Goal: Task Accomplishment & Management: Use online tool/utility

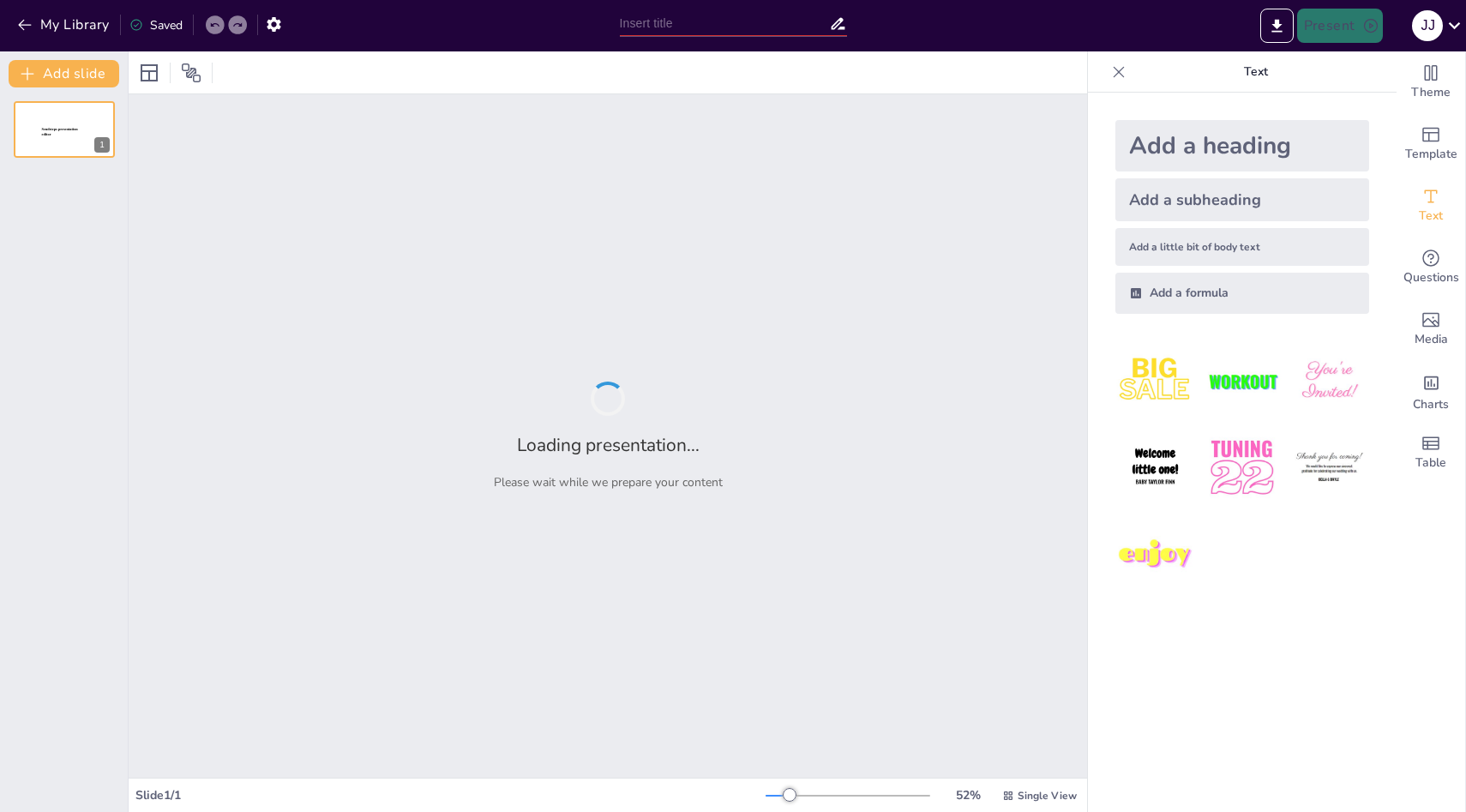
type input "Understanding the Knapsack Problem: An Overview"
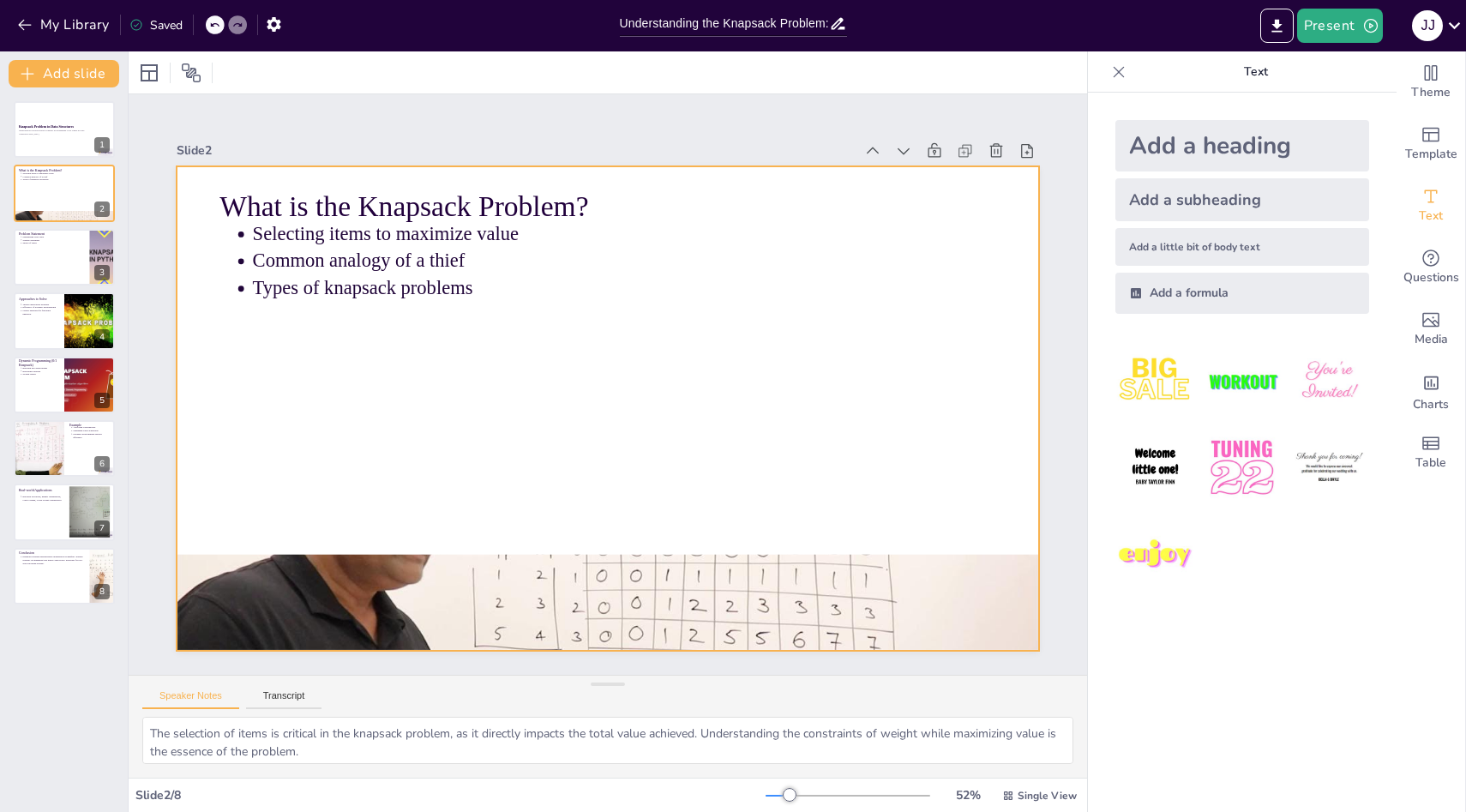
type textarea "The objective of maximizing total value is central to the knapsack problem. It …"
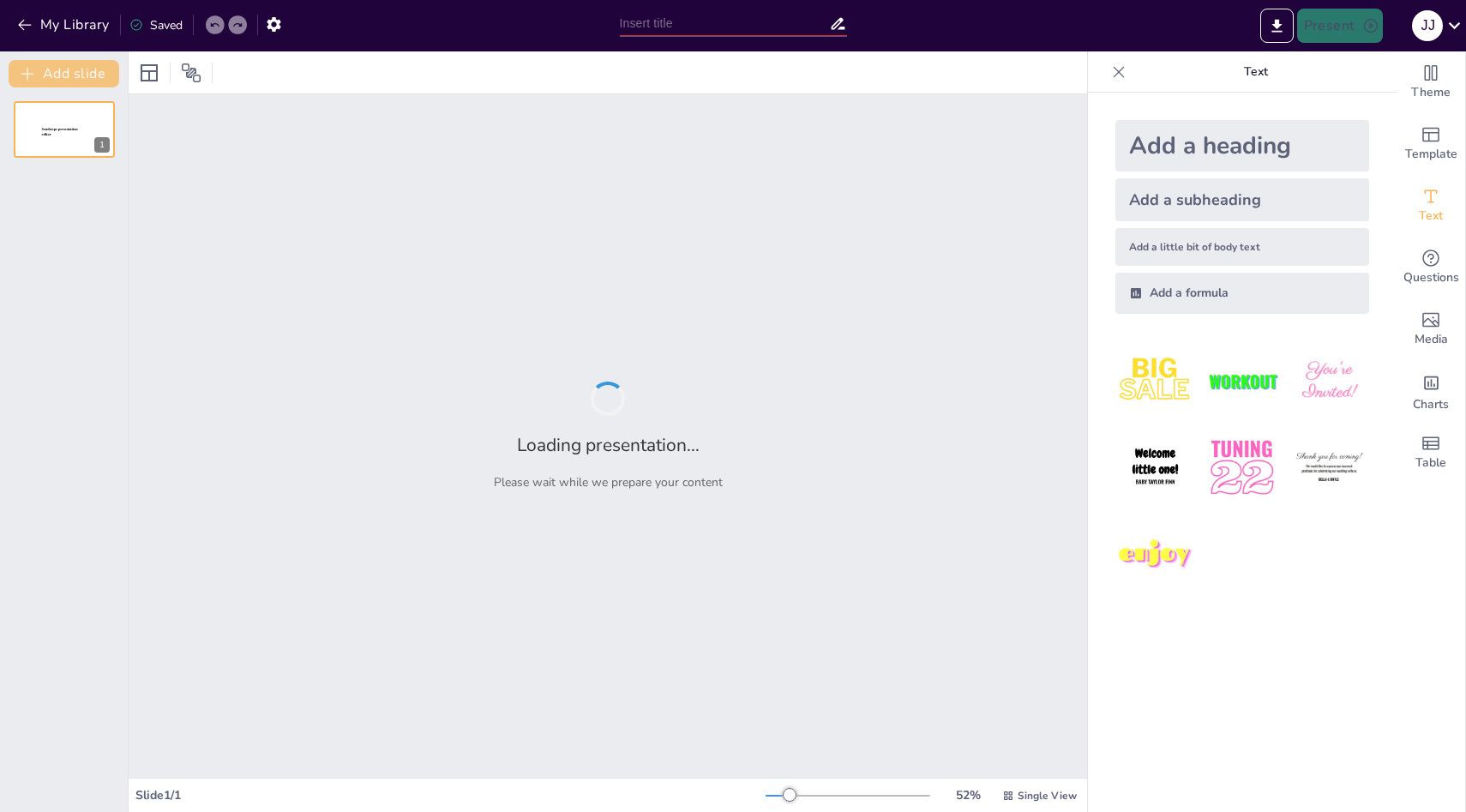
type input "Understanding the Knapsack Problem: An Overview"
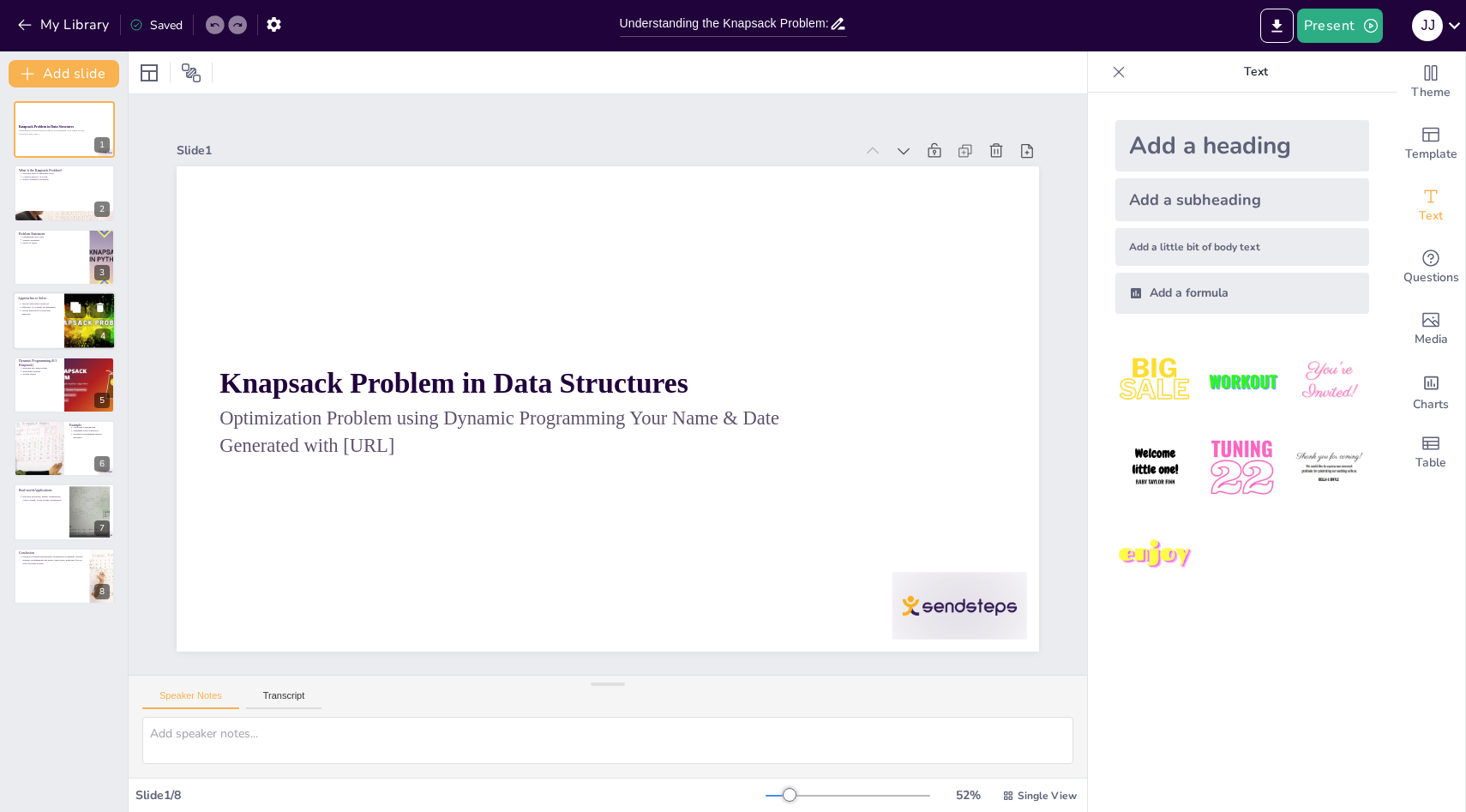
click at [54, 331] on div at bounding box center [64, 320] width 102 height 58
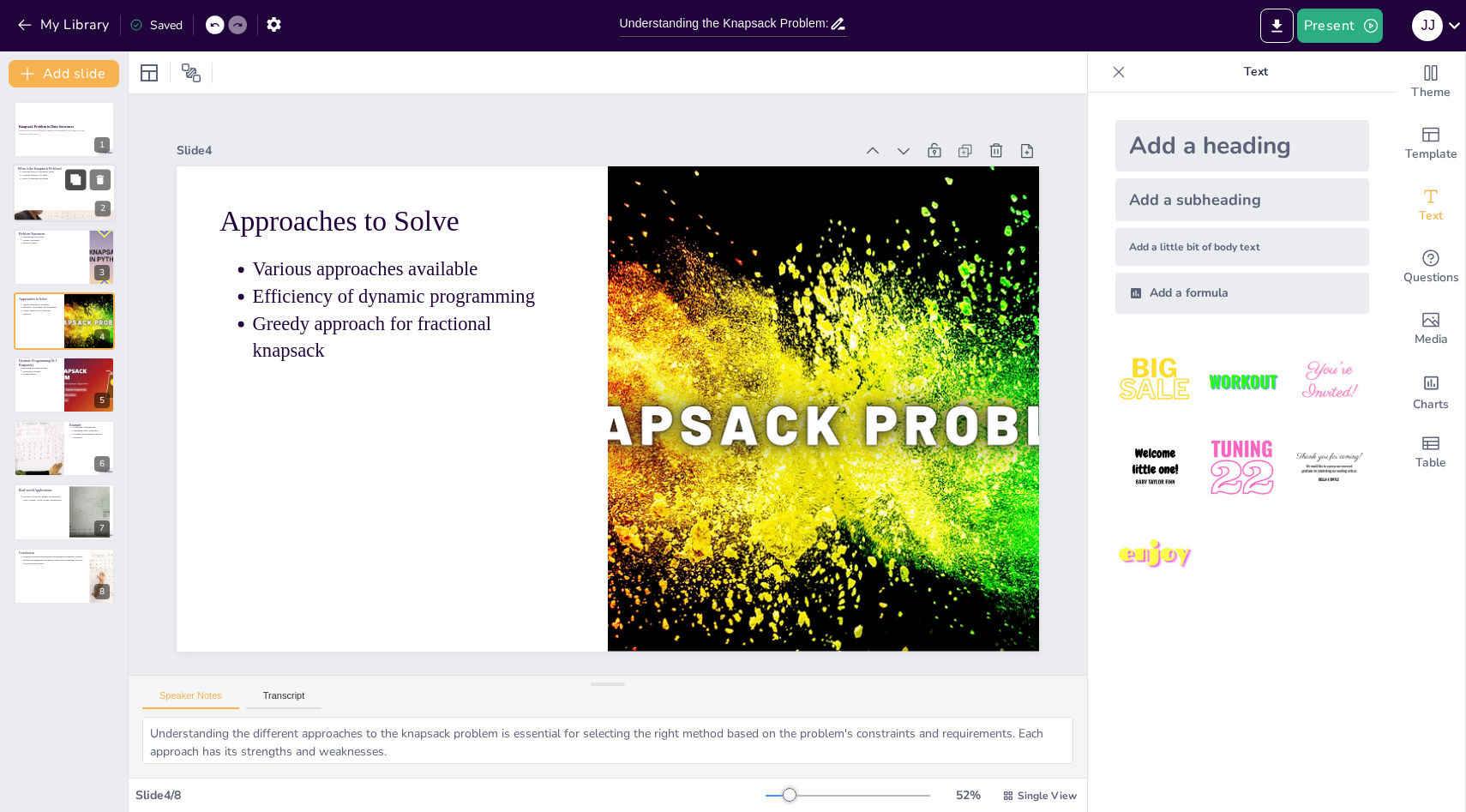
click at [65, 183] on button at bounding box center [75, 180] width 21 height 21
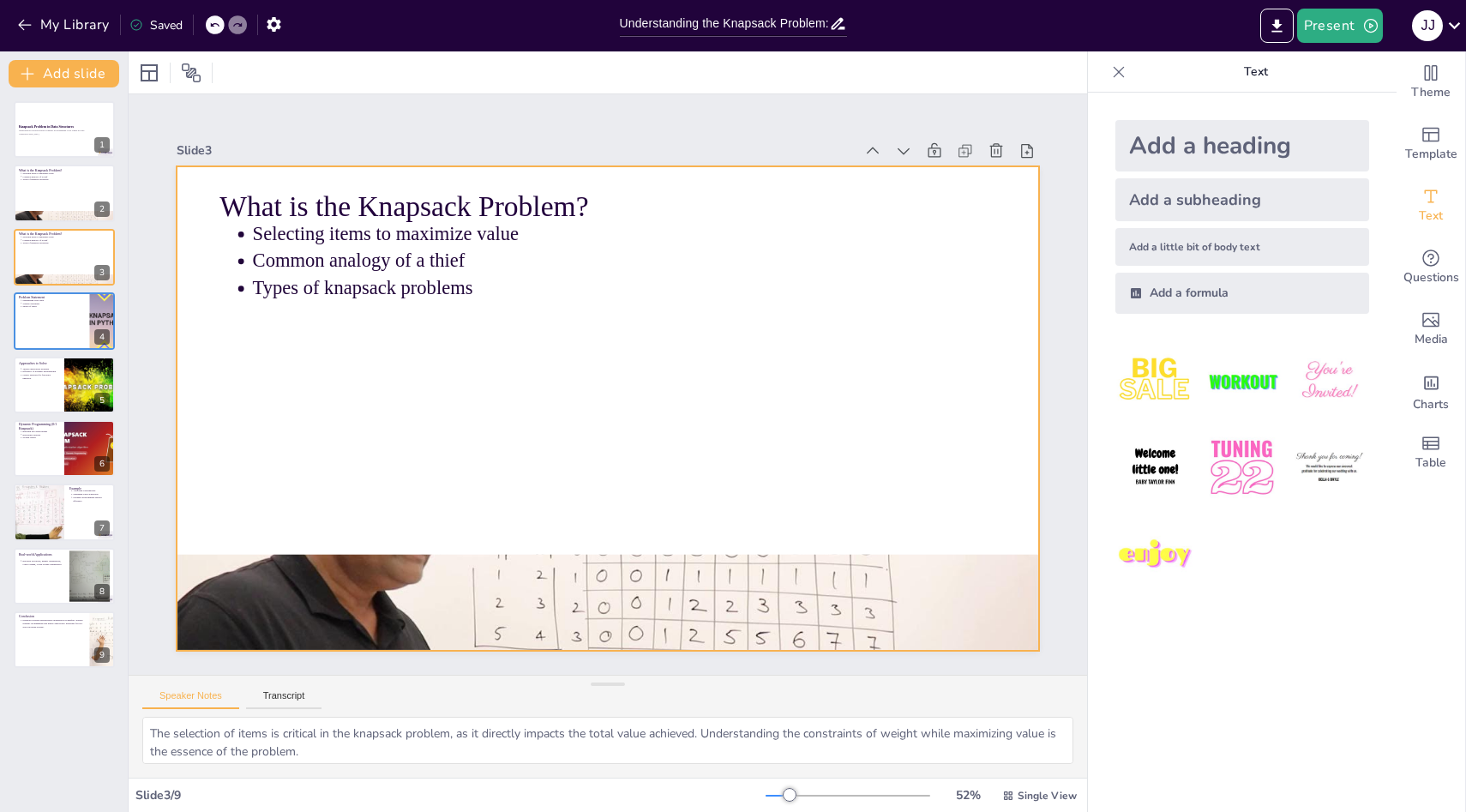
click at [418, 487] on div at bounding box center [589, 398] width 900 height 982
drag, startPoint x: 430, startPoint y: 551, endPoint x: 451, endPoint y: 452, distance: 101.2
click at [451, 452] on div at bounding box center [596, 405] width 989 height 851
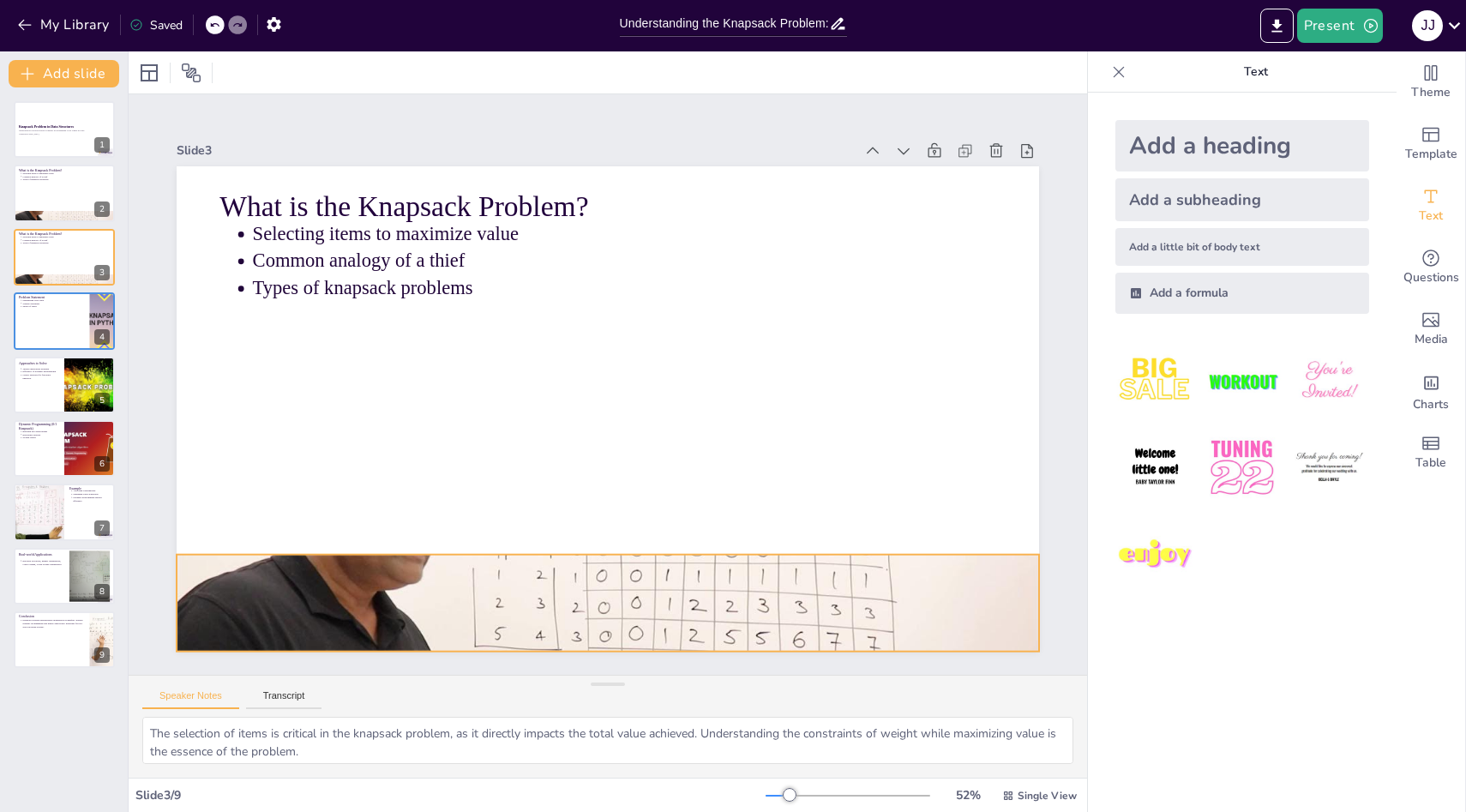
click at [454, 586] on div at bounding box center [586, 601] width 909 height 572
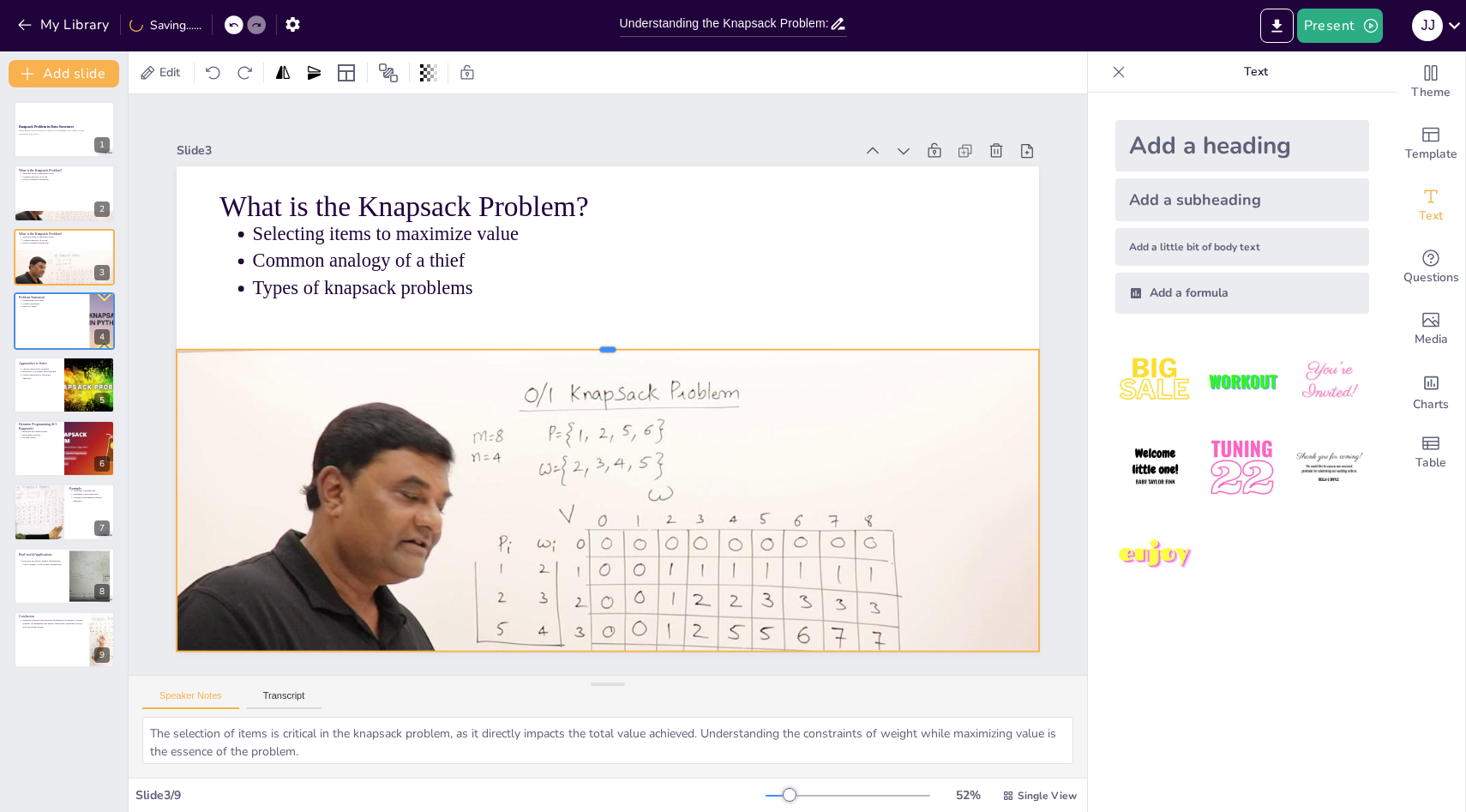
drag, startPoint x: 606, startPoint y: 552, endPoint x: 625, endPoint y: 345, distance: 207.9
click at [625, 345] on div at bounding box center [642, 409] width 518 height 705
click at [40, 407] on div at bounding box center [64, 384] width 102 height 58
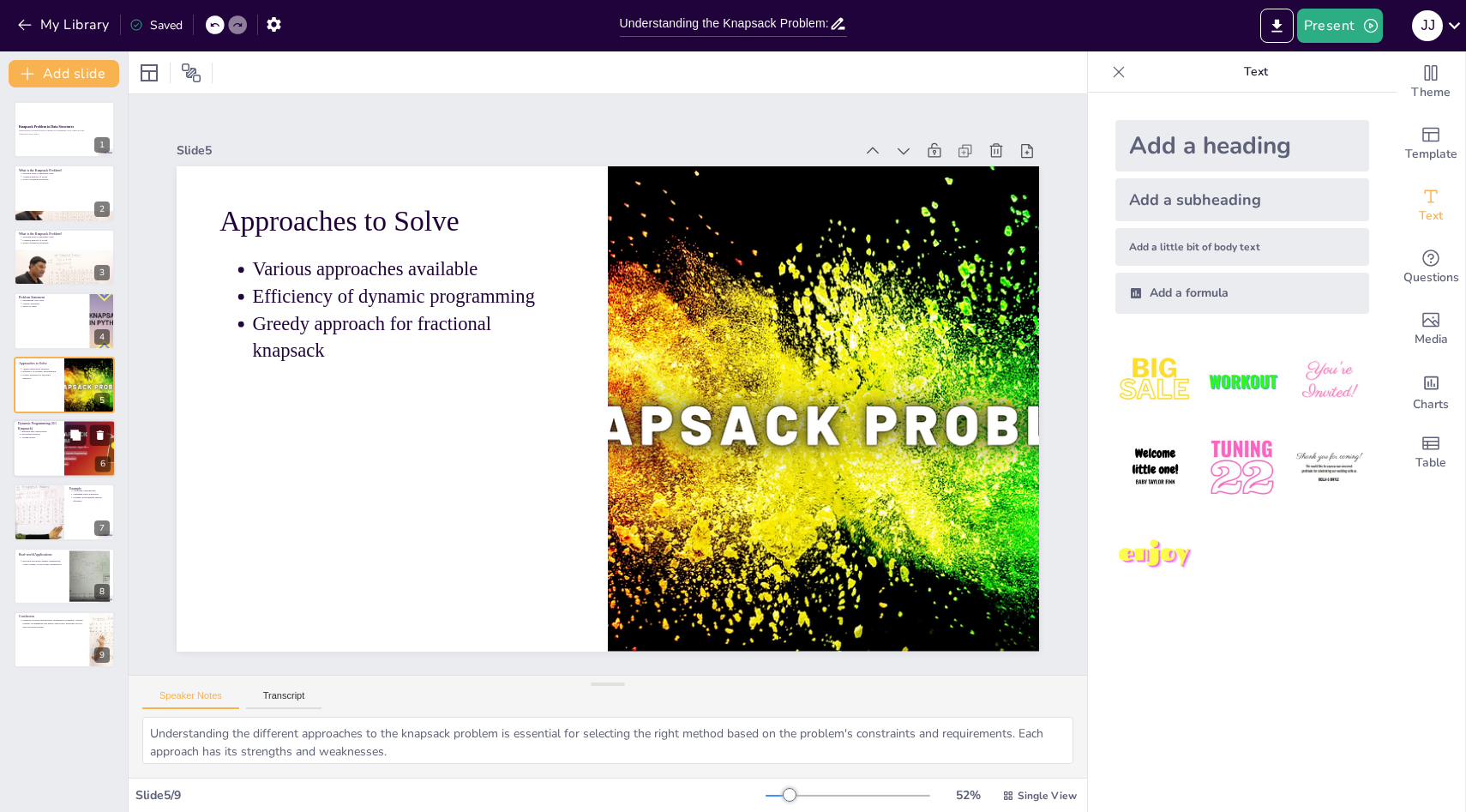
click at [57, 459] on div at bounding box center [64, 448] width 102 height 58
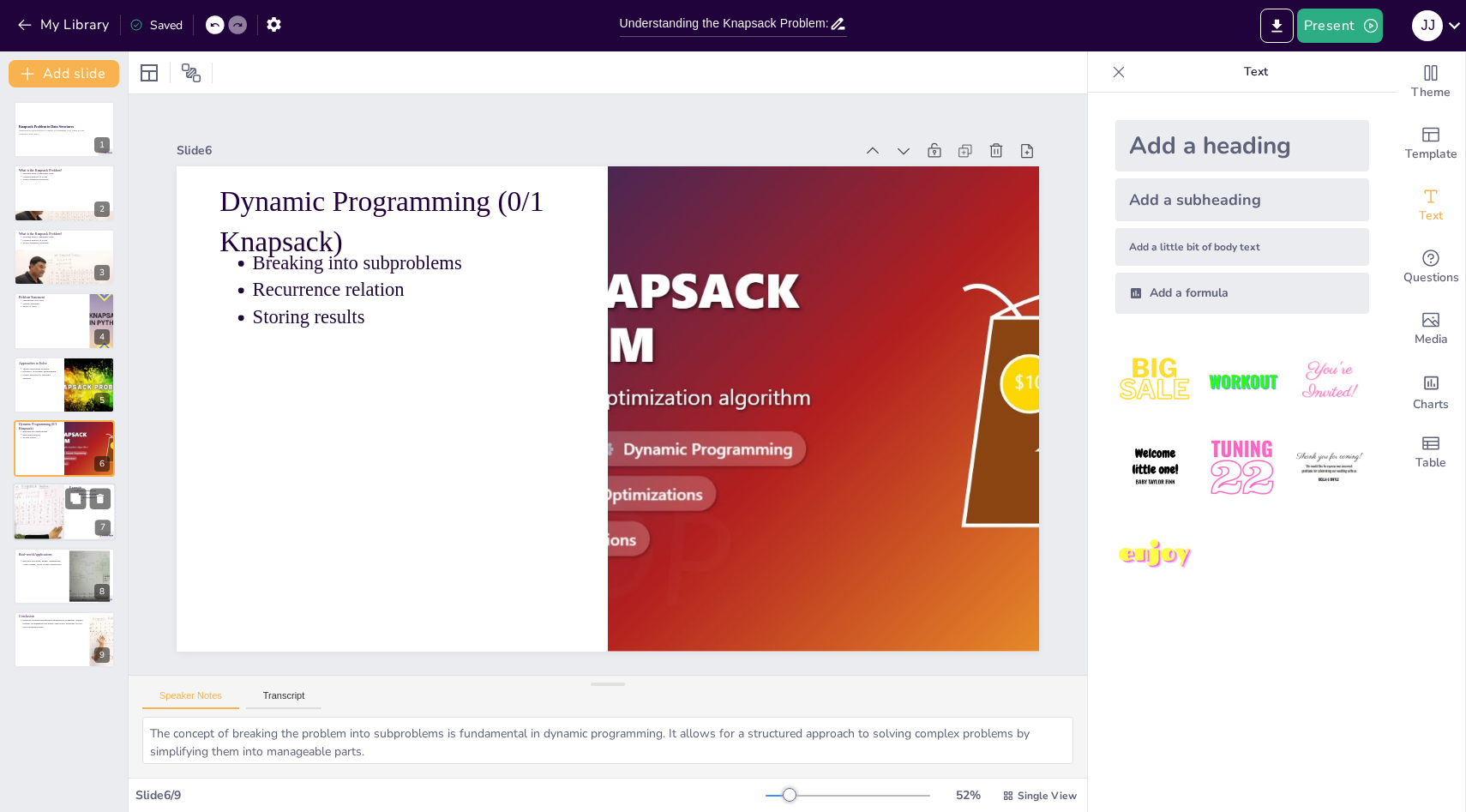
click at [55, 525] on div at bounding box center [38, 512] width 102 height 58
type textarea "Analyzing combinations is essential in determining the optimal selection of ite…"
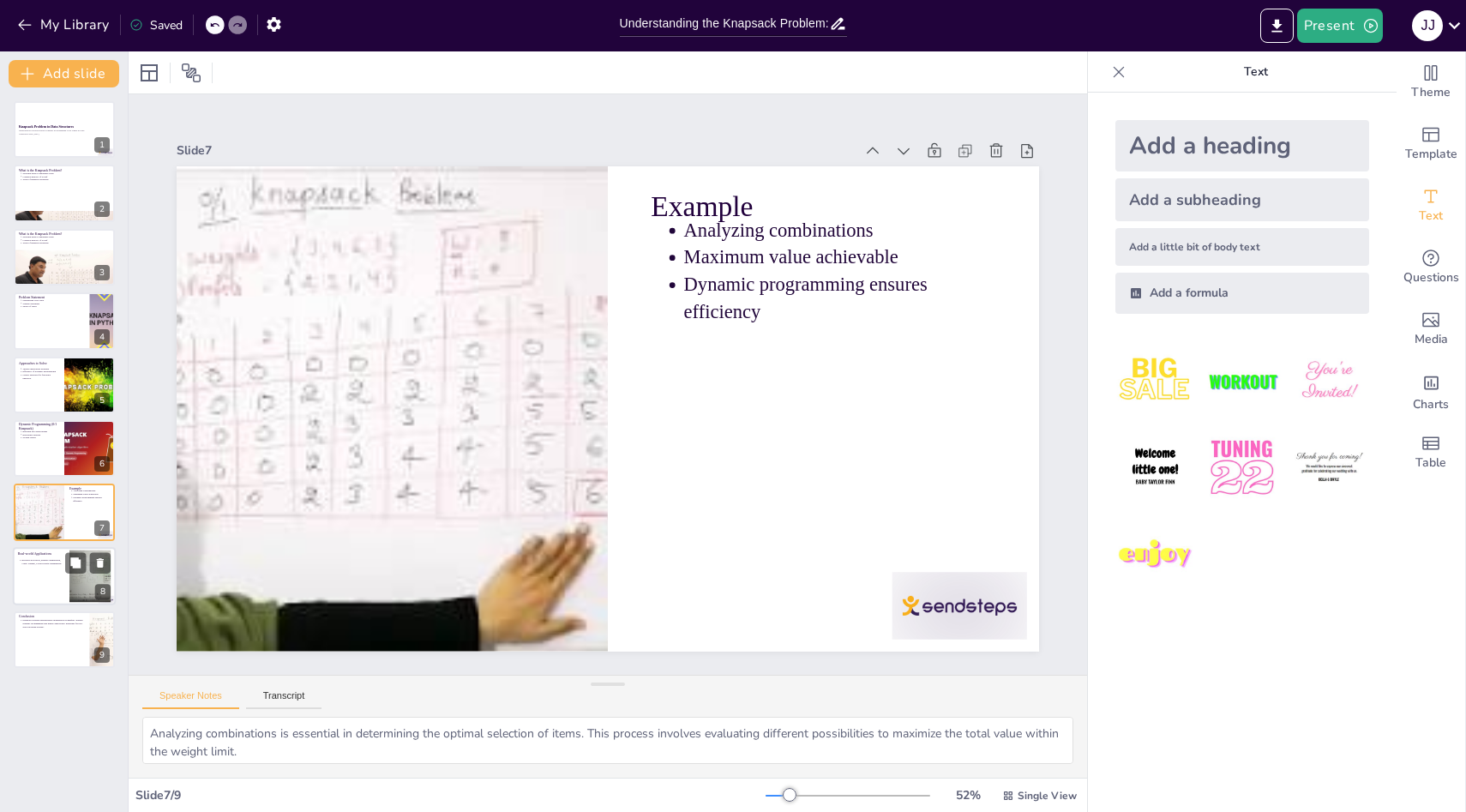
click at [55, 587] on div at bounding box center [64, 576] width 102 height 58
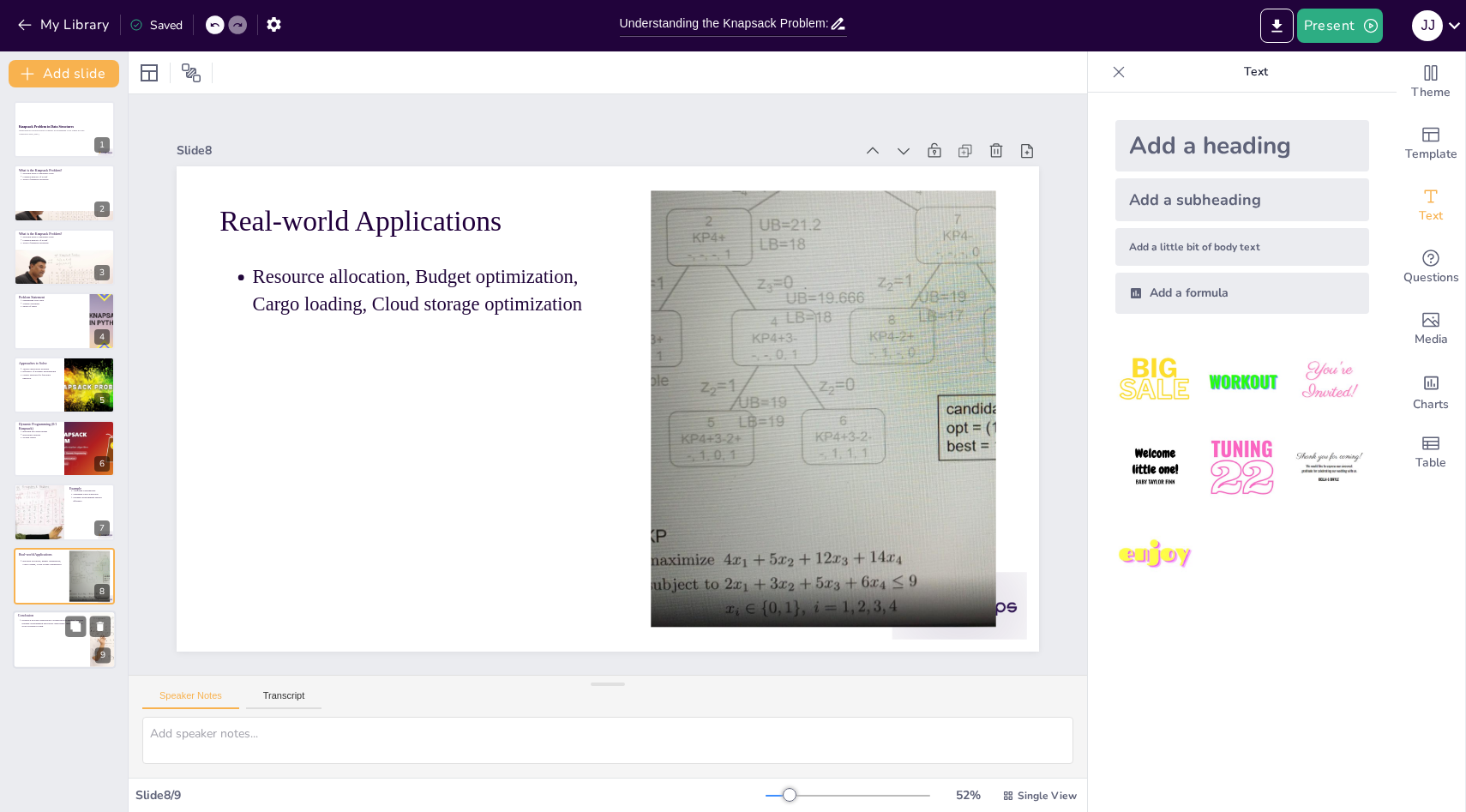
click at [47, 635] on div at bounding box center [64, 639] width 102 height 58
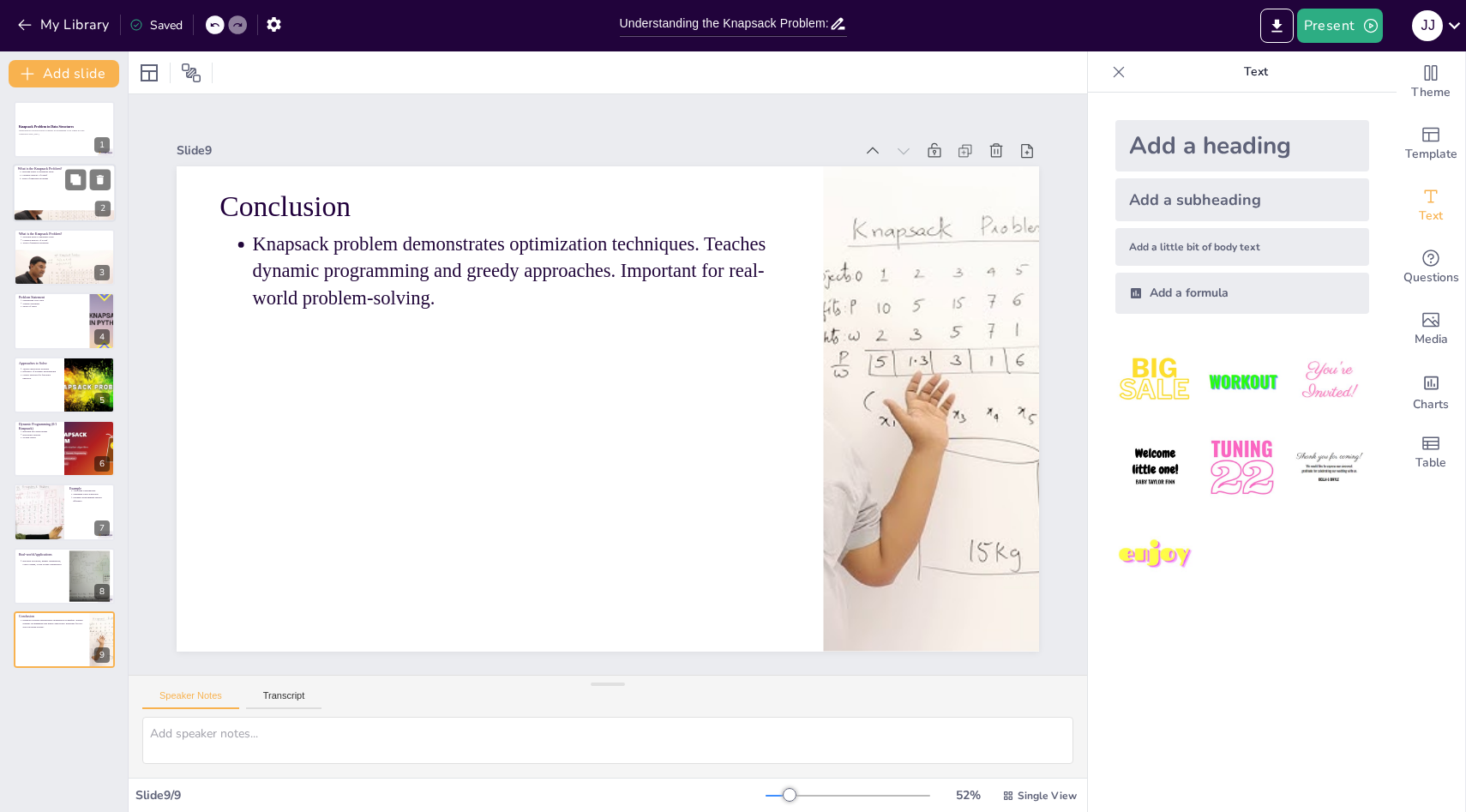
click at [29, 208] on div at bounding box center [64, 194] width 102 height 58
type textarea "The selection of items is critical in the knapsack problem, as it directly impa…"
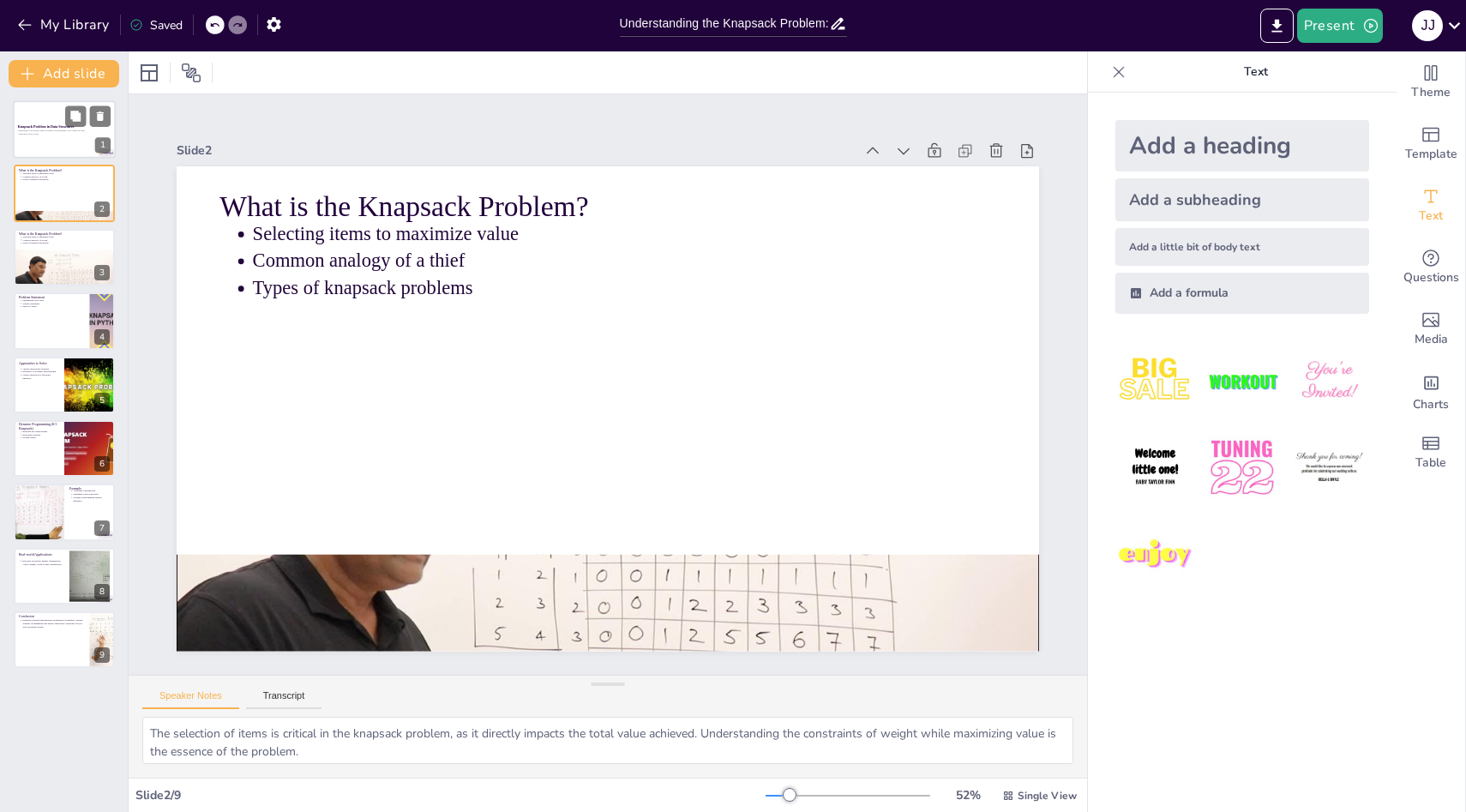
click at [45, 148] on div at bounding box center [64, 130] width 102 height 58
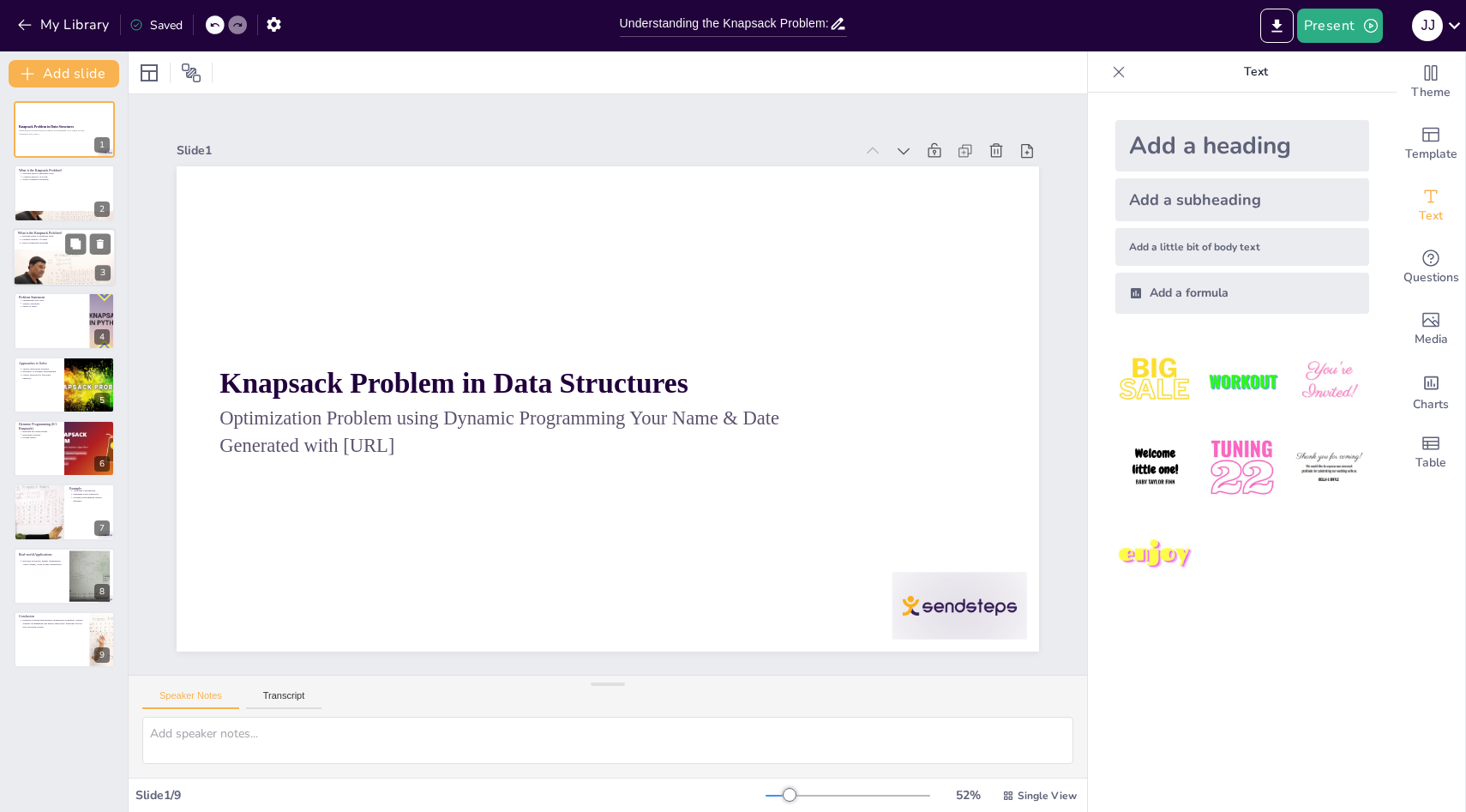
click at [39, 277] on div at bounding box center [65, 279] width 103 height 60
type textarea "The selection of items is critical in the knapsack problem, as it directly impa…"
